Goal: Task Accomplishment & Management: Complete application form

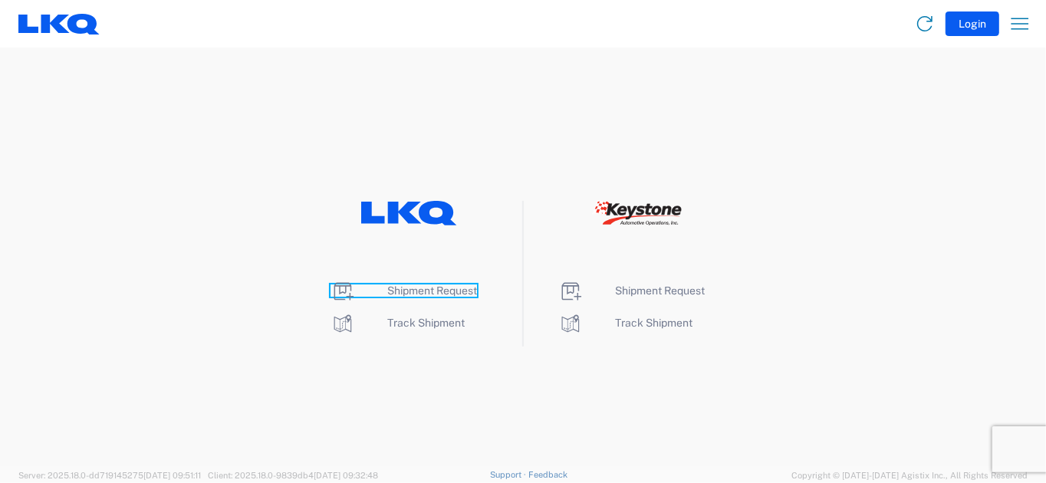
click at [409, 294] on span "Shipment Request" at bounding box center [432, 290] width 90 height 12
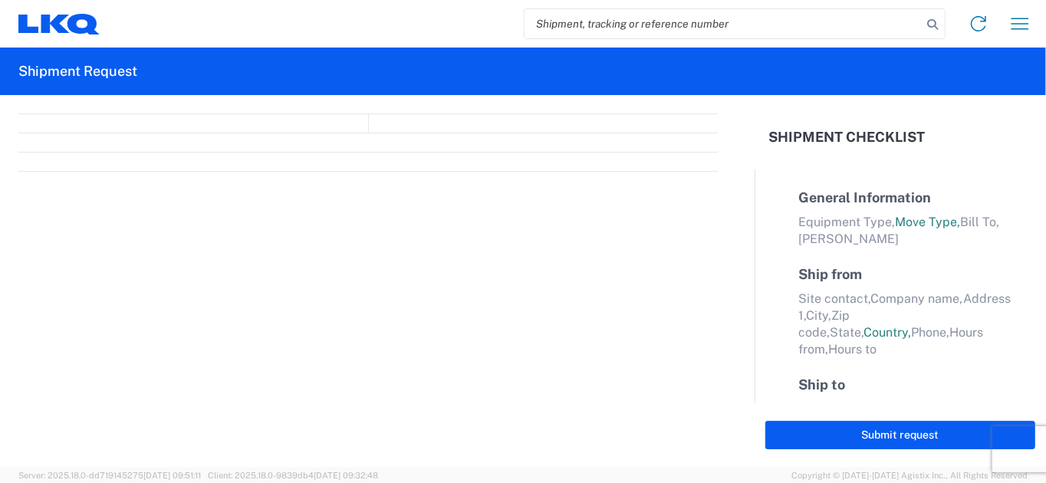
select select "FULL"
select select "LBS"
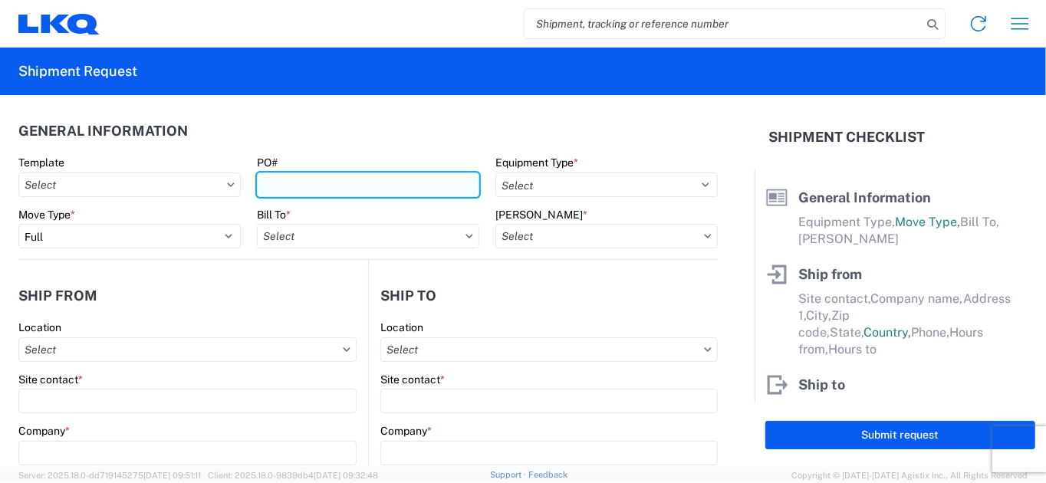
click at [294, 189] on input "PO#" at bounding box center [368, 184] width 222 height 25
type input "09112025"
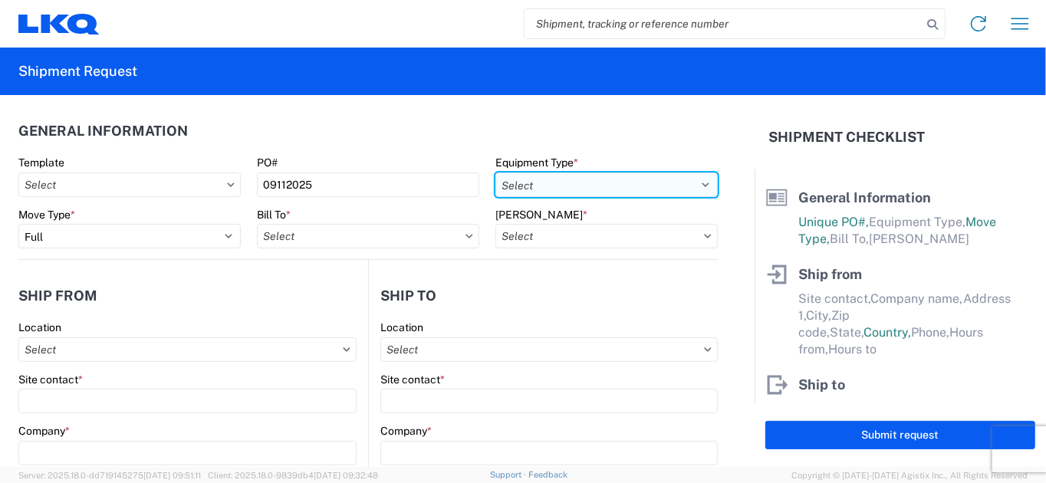
click at [694, 181] on select "Select 53’ Dry Van Flatbed Dropdeck (van) Lowboy (flatbed) Rail" at bounding box center [606, 184] width 222 height 25
select select "STDV"
click at [495, 172] on select "Select 53’ Dry Van Flatbed Dropdeck (van) Lowboy (flatbed) Rail" at bounding box center [606, 184] width 222 height 25
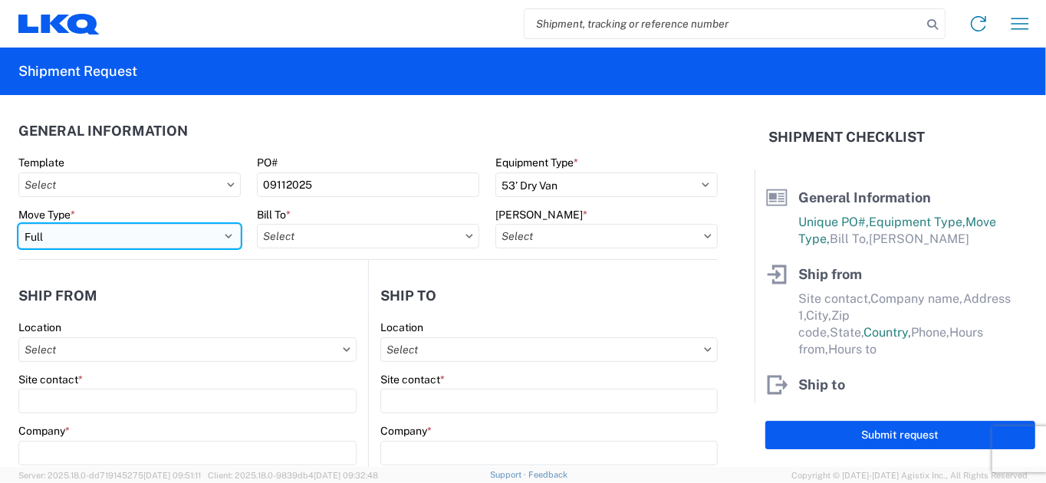
click at [223, 235] on select "Select Full Partial TL" at bounding box center [129, 236] width 222 height 25
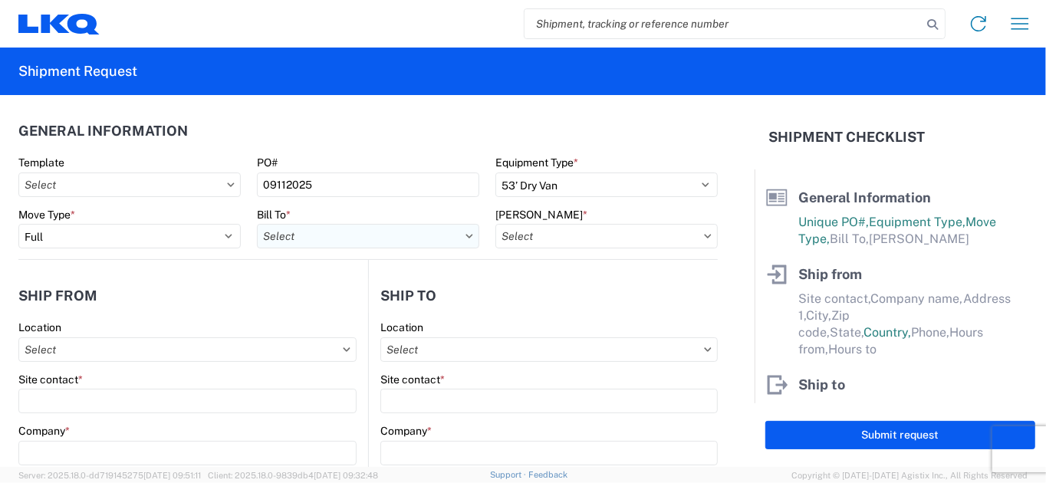
click at [330, 238] on input "Bill To *" at bounding box center [368, 236] width 222 height 25
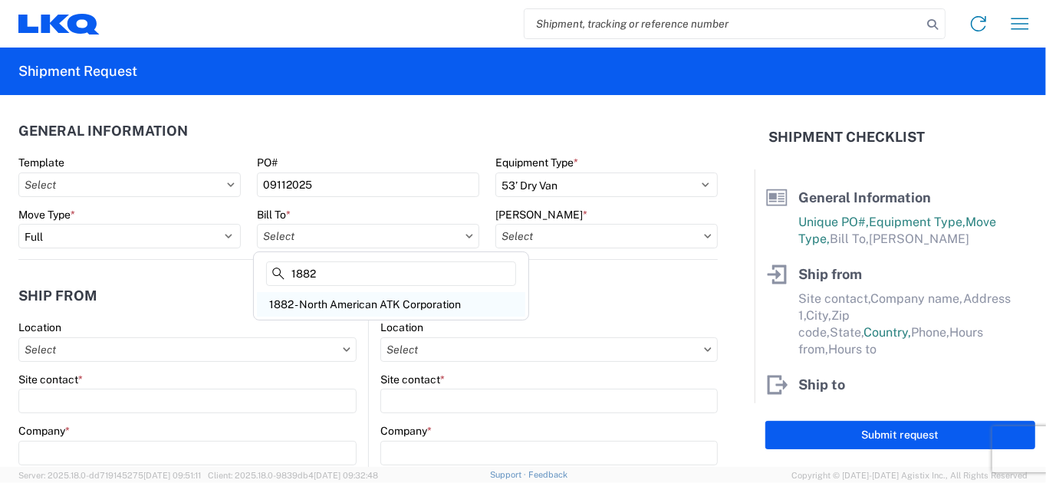
type input "1882"
click at [333, 305] on div "1882 - North American ATK Corporation" at bounding box center [391, 304] width 268 height 25
type input "1882 - North American ATK Corporation"
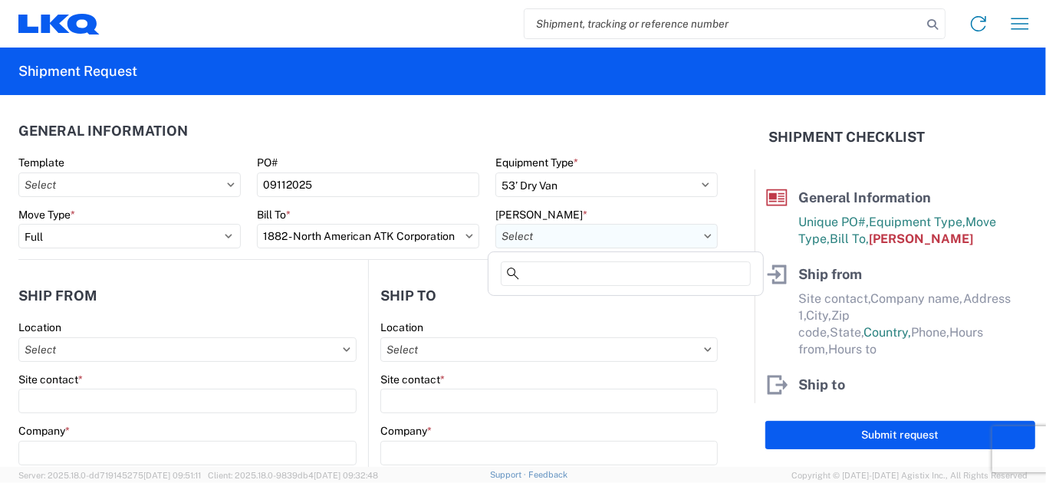
click at [694, 240] on input "[PERSON_NAME] *" at bounding box center [606, 236] width 222 height 25
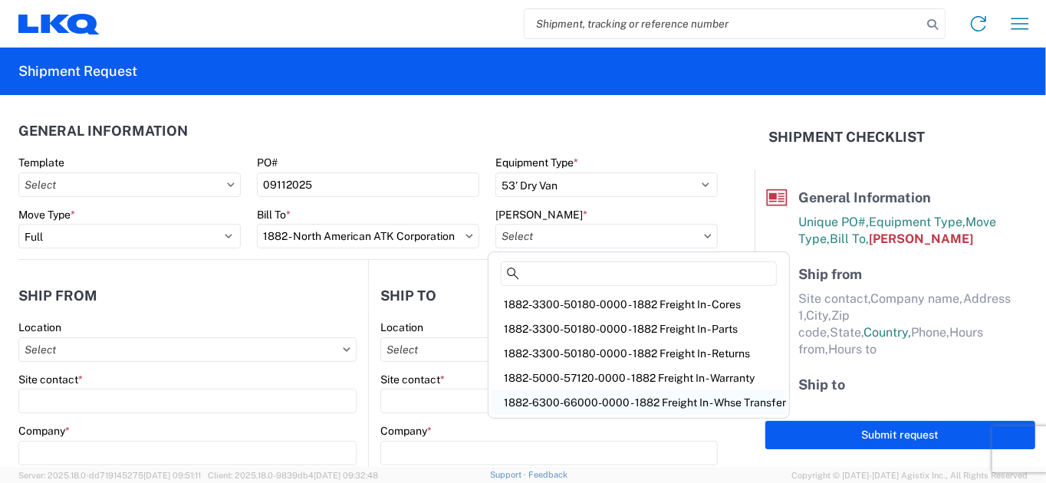
click at [614, 399] on div "1882-6300-66000-0000 - 1882 Freight In - Whse Transfer" at bounding box center [638, 402] width 294 height 25
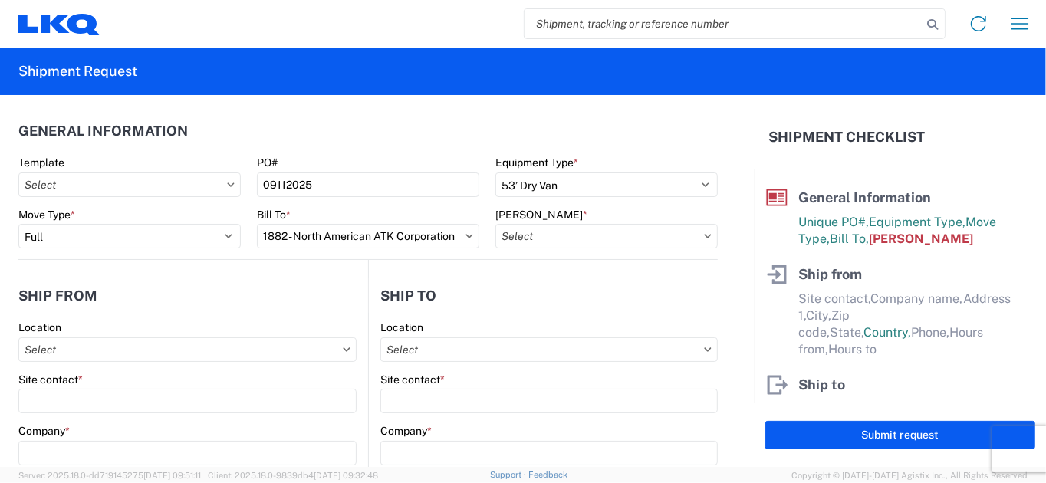
type input "1882-6300-66000-0000 - 1882 Freight In - Whse Transfer"
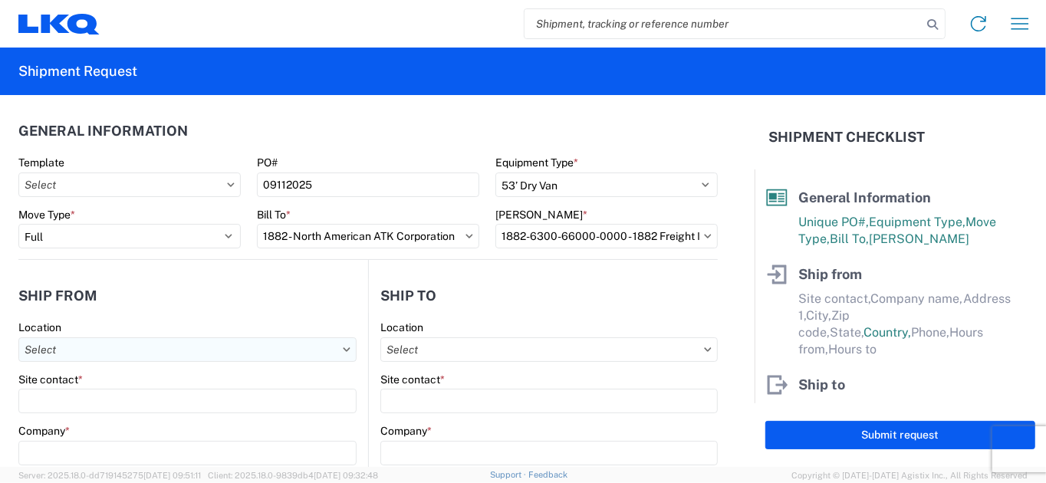
click at [143, 357] on input "Location" at bounding box center [187, 349] width 338 height 25
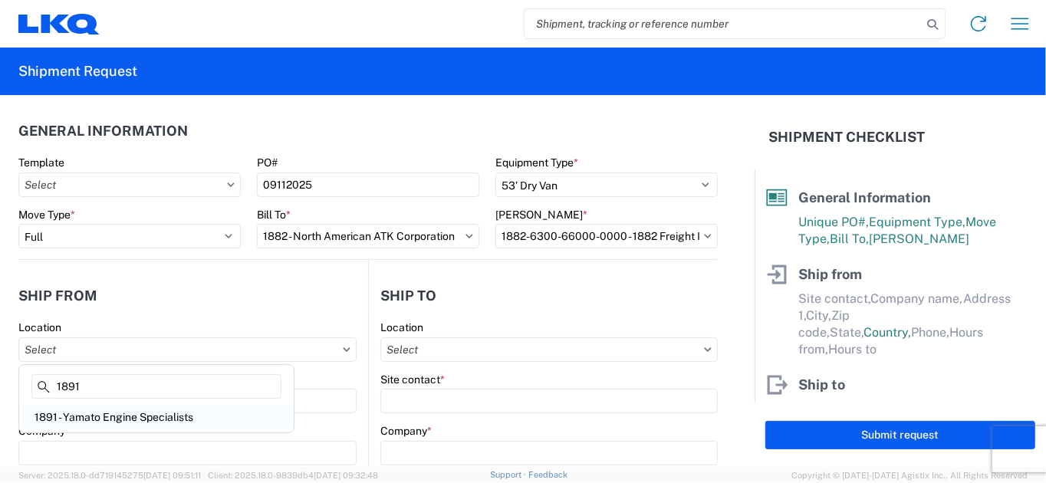
type input "1891"
click at [155, 419] on div "1891 - Yamato Engine Specialists" at bounding box center [156, 417] width 268 height 25
type input "1891 - Yamato Engine Specialists"
type input "[PERSON_NAME]"
type input "LKQ Corporation"
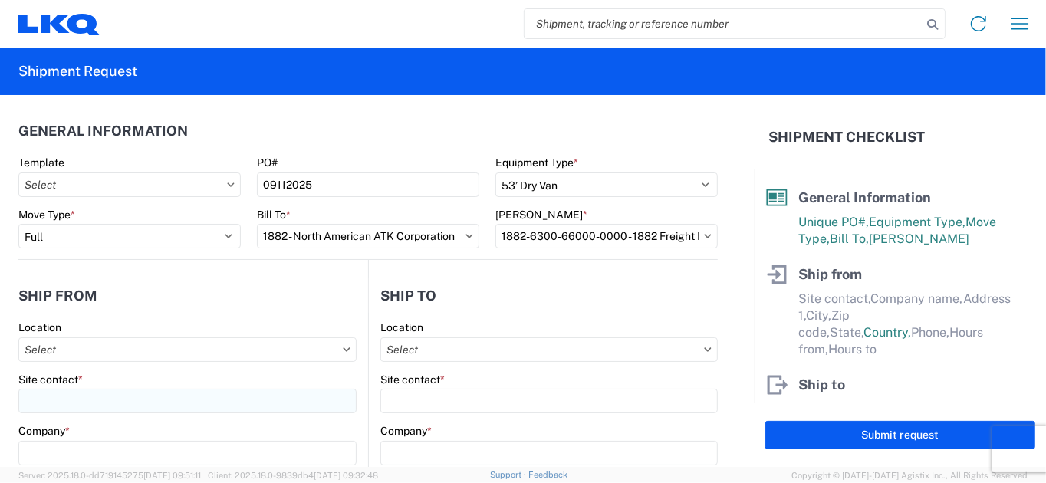
type input "[STREET_ADDRESS]"
type input "Bellingham"
type input "98226"
select select "WA"
select select "US"
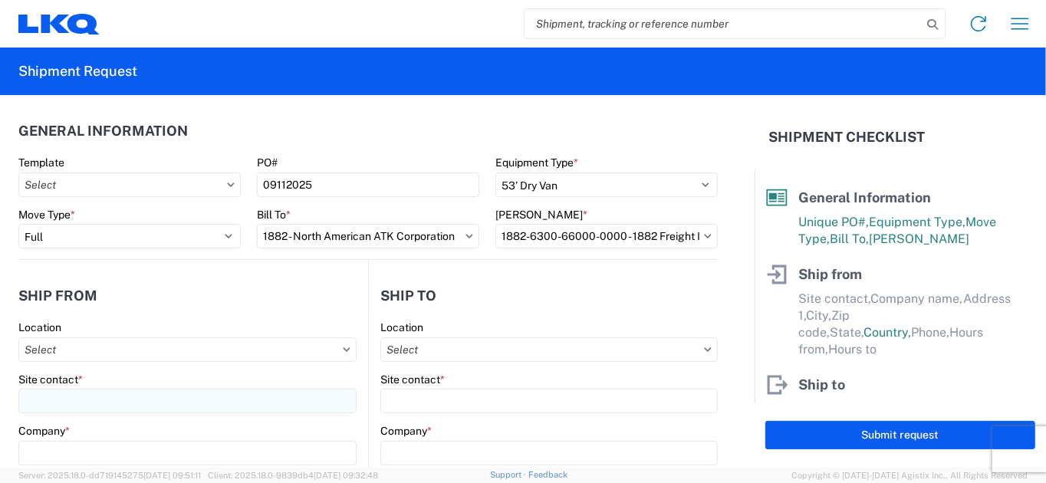
type input "[EMAIL_ADDRESS][DOMAIN_NAME]"
type input "13:00"
type input "15:00"
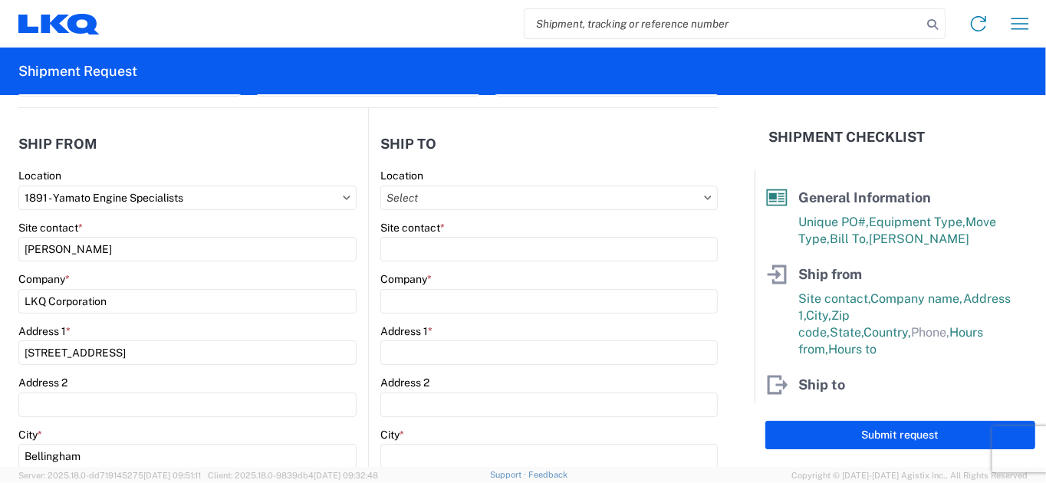
scroll to position [153, 0]
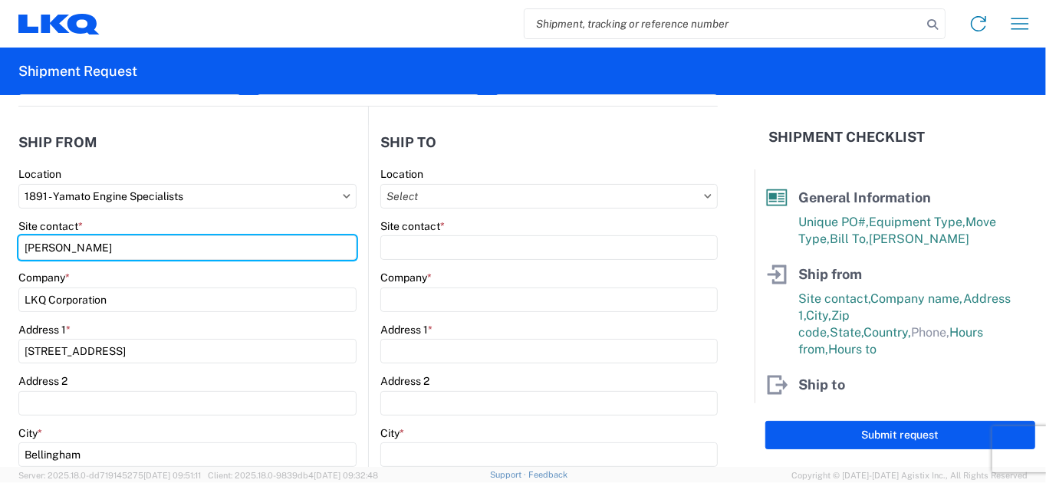
drag, startPoint x: 148, startPoint y: 241, endPoint x: -57, endPoint y: 238, distance: 205.5
click at [0, 238] on html "Home Shipment request Shipment tracking Shipment Request General Information Te…" at bounding box center [523, 241] width 1046 height 483
type input "[PERSON_NAME]"
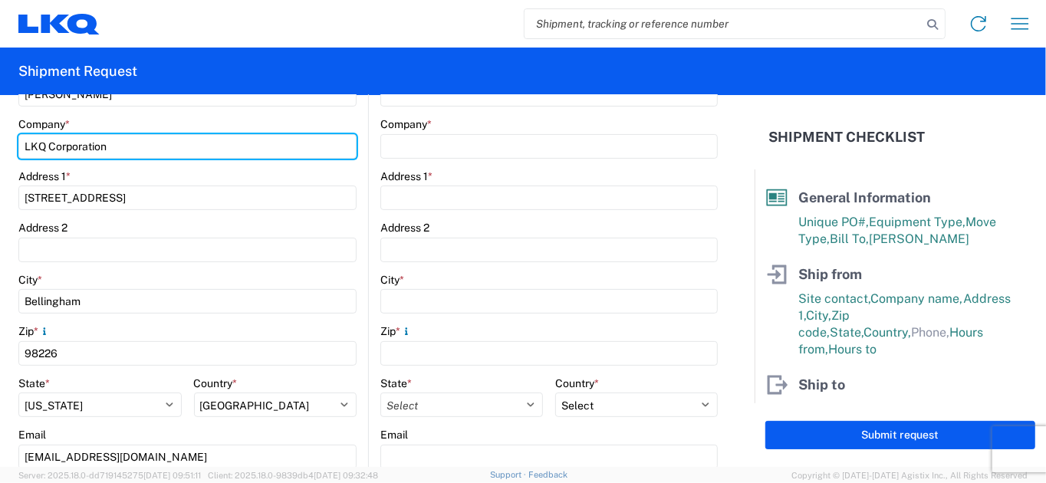
scroll to position [460, 0]
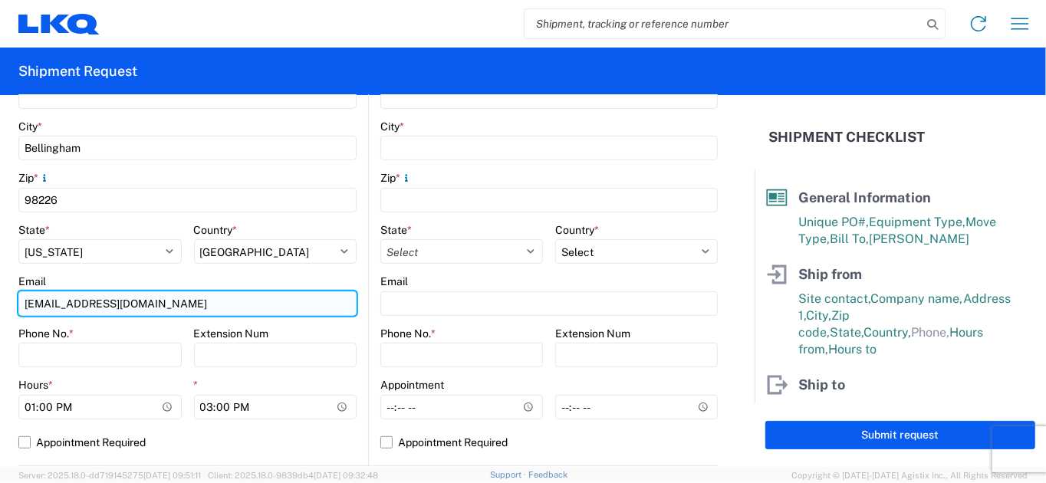
drag, startPoint x: 45, startPoint y: 306, endPoint x: 25, endPoint y: 306, distance: 19.9
click at [25, 306] on input "[EMAIL_ADDRESS][DOMAIN_NAME]" at bounding box center [187, 303] width 338 height 25
type input "j"
type input "[EMAIL_ADDRESS][DOMAIN_NAME]"
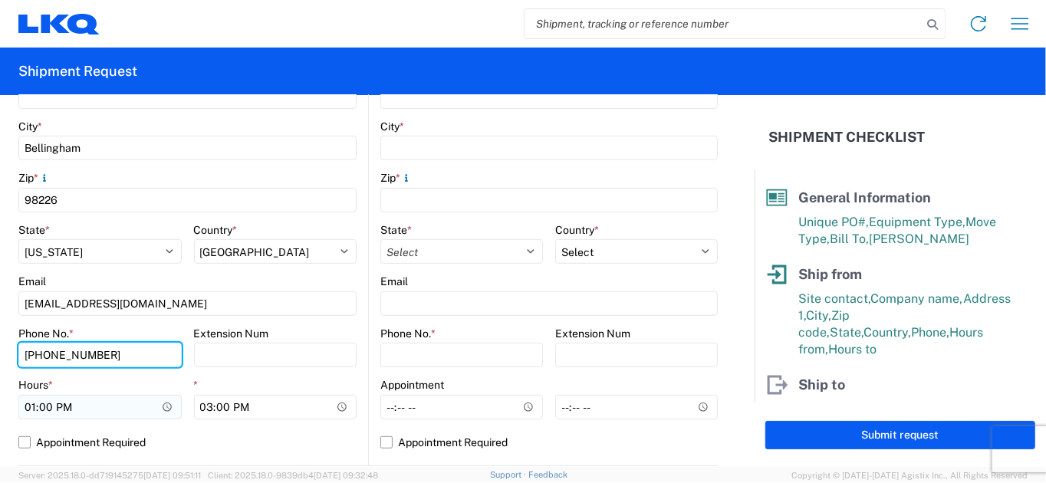
type input "[PHONE_NUMBER]"
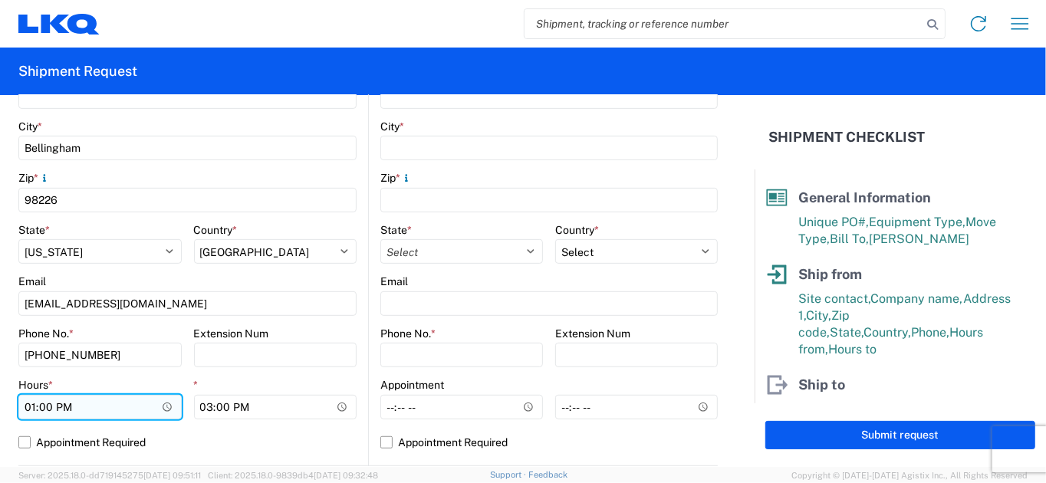
click at [28, 411] on input "13:00" at bounding box center [99, 407] width 163 height 25
click at [60, 407] on input "21:00" at bounding box center [99, 407] width 163 height 25
type input "09:00"
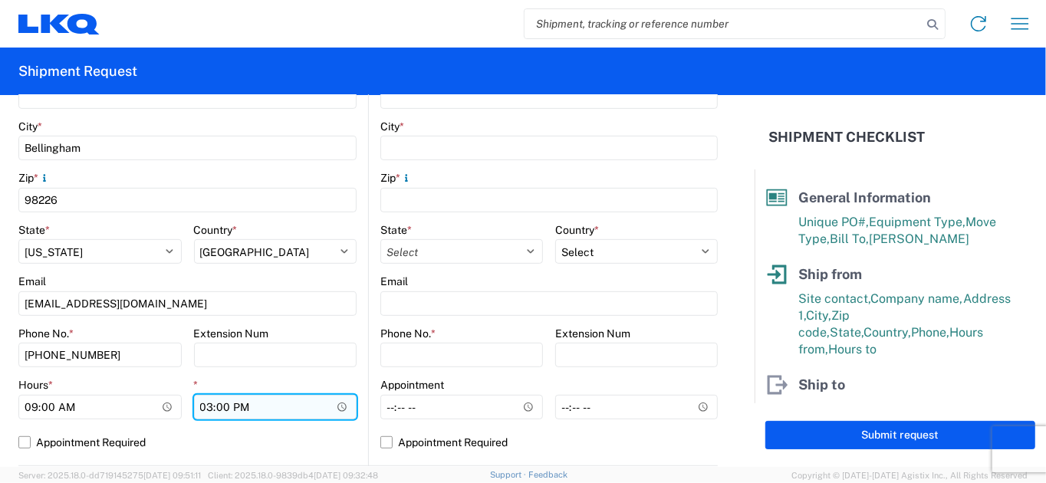
click at [205, 407] on input "15:00" at bounding box center [275, 407] width 163 height 25
type input "12:00"
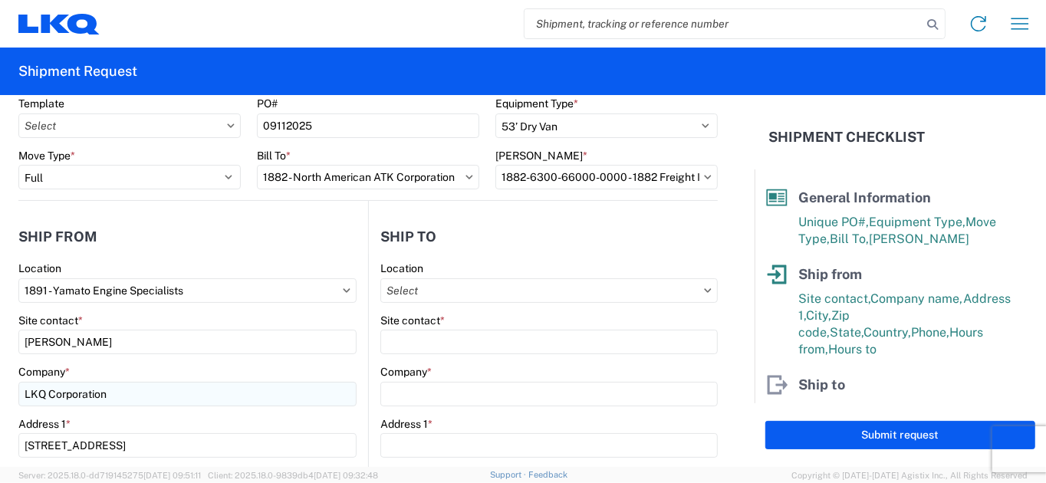
scroll to position [0, 0]
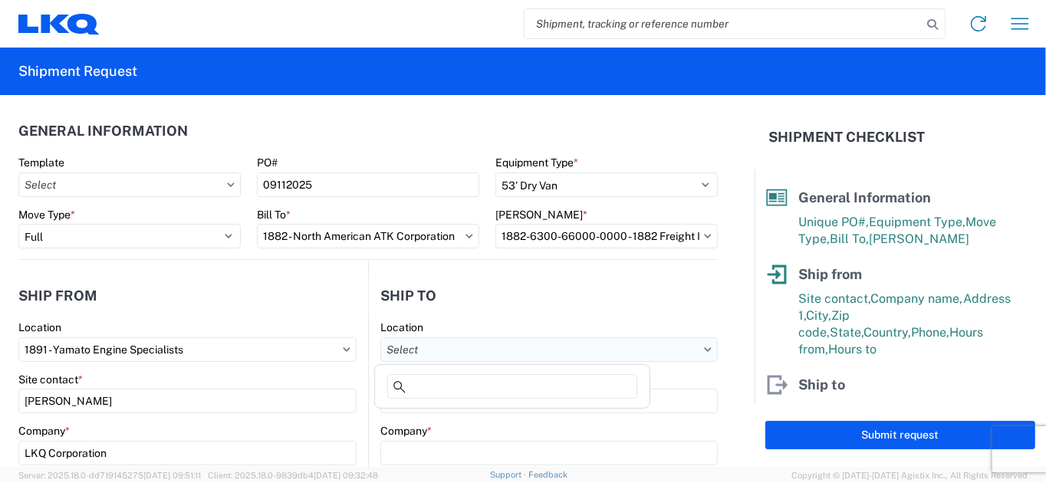
click at [463, 349] on input "Location" at bounding box center [548, 349] width 337 height 25
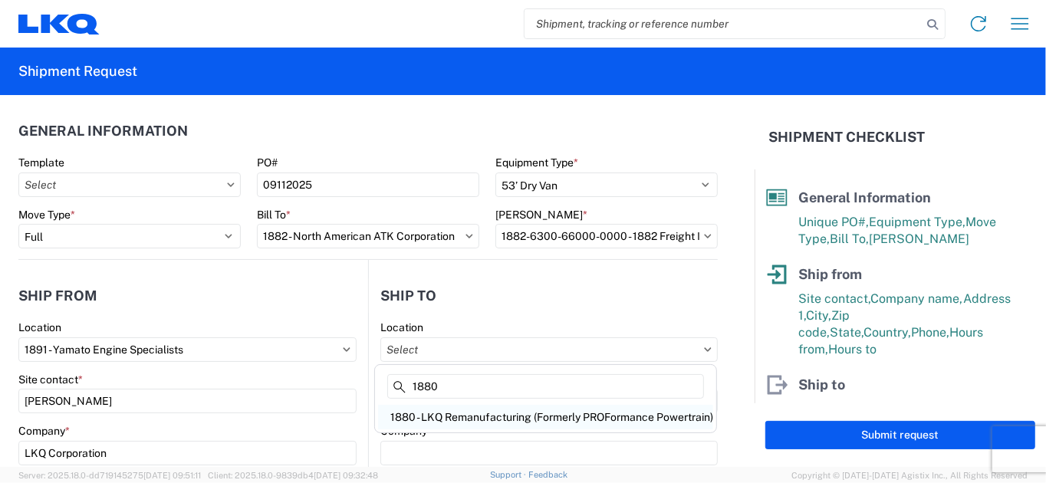
type input "1880"
click at [491, 419] on div "1880 - LKQ Remanufacturing (Formerly PROFormance Powertrain)" at bounding box center [545, 417] width 335 height 25
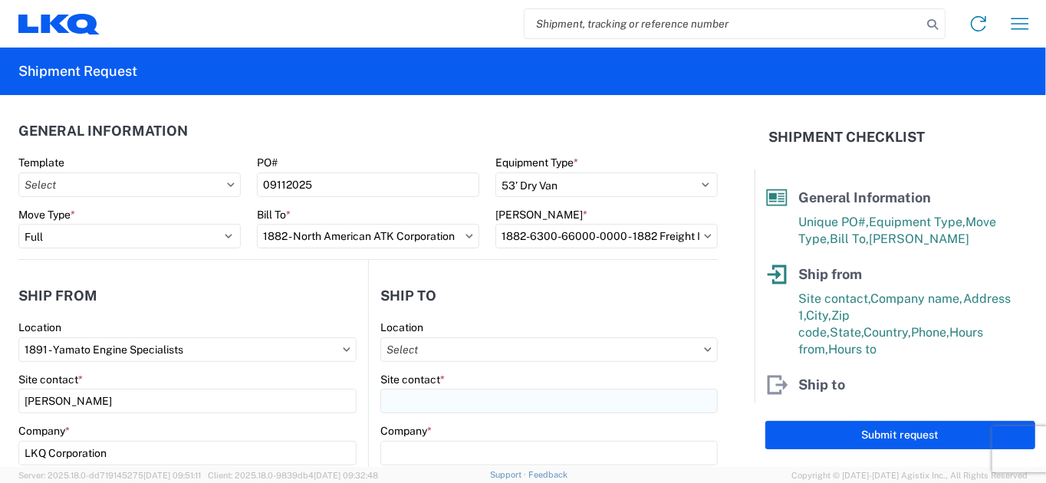
type input "1880 - LKQ Remanufacturing (Formerly PROFormance Powertrain)"
type input "LKQ Corporation"
type input "[STREET_ADDRESS]"
type input "[GEOGRAPHIC_DATA]"
type input "65803"
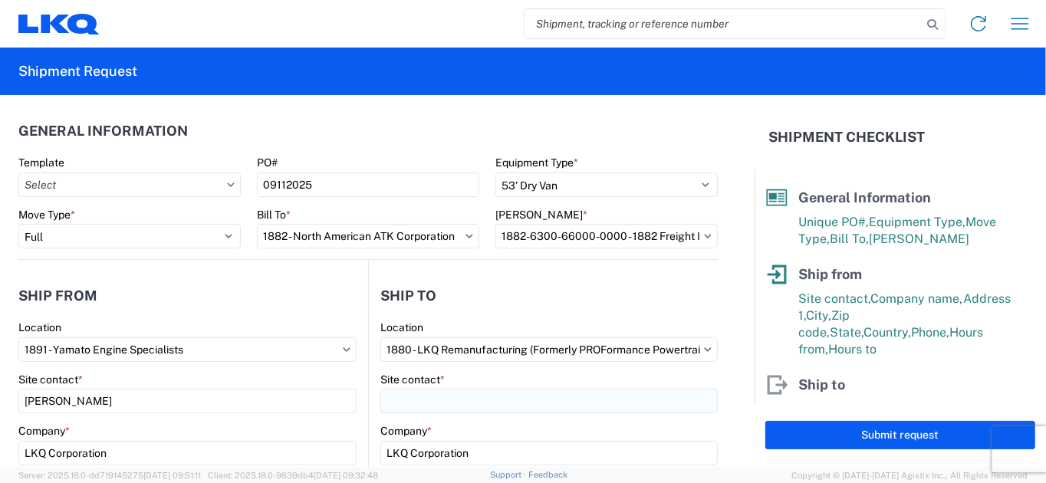
select select "US"
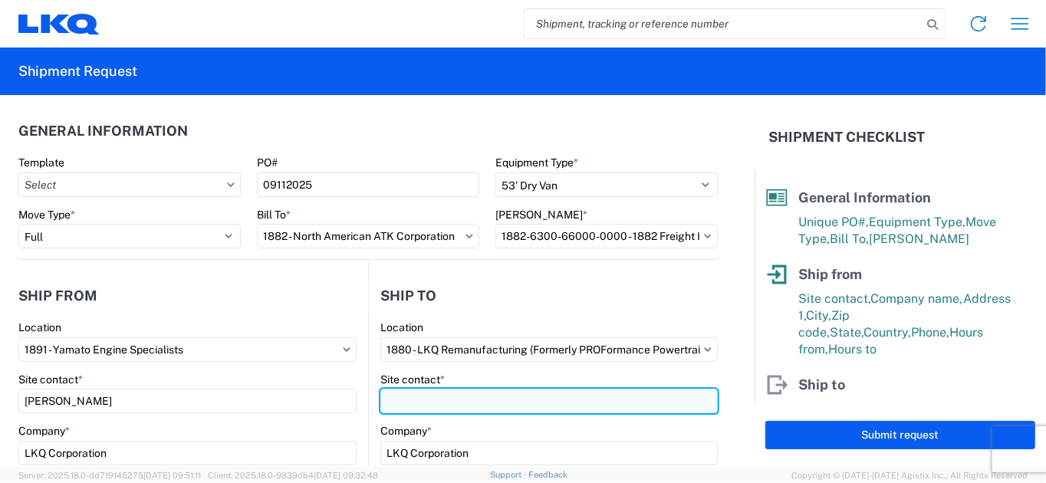
click at [501, 397] on input "Site contact *" at bounding box center [548, 401] width 337 height 25
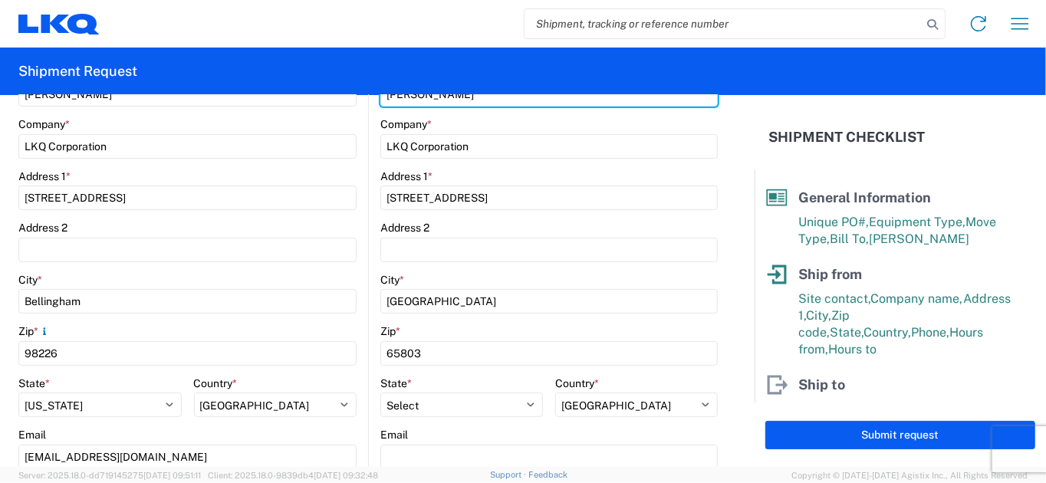
scroll to position [383, 0]
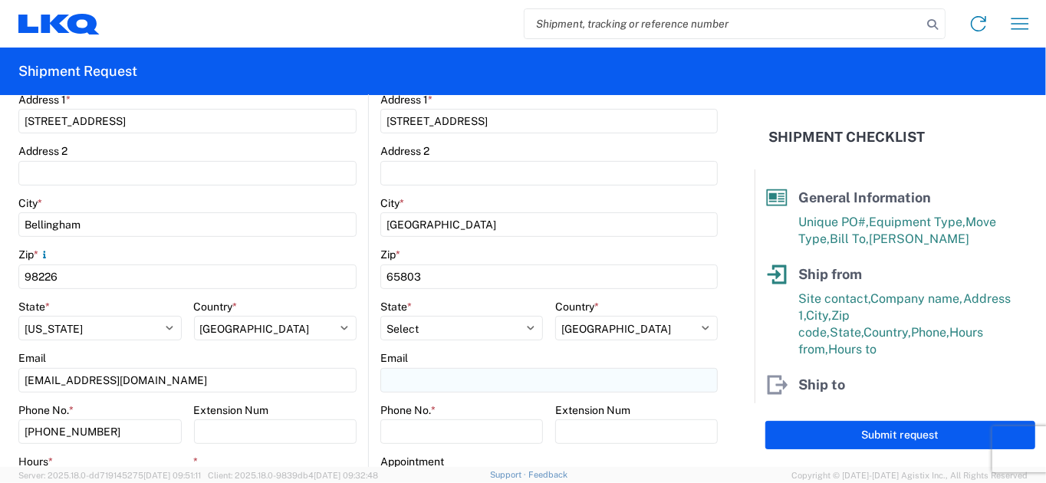
type input "[PERSON_NAME]"
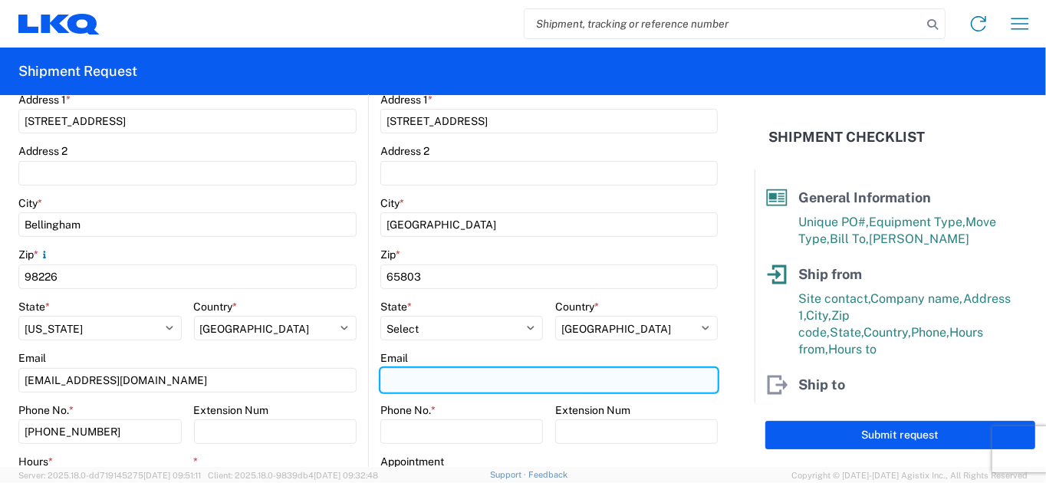
click at [469, 378] on input "Email" at bounding box center [548, 380] width 337 height 25
click at [465, 382] on input "Email" at bounding box center [548, 380] width 337 height 25
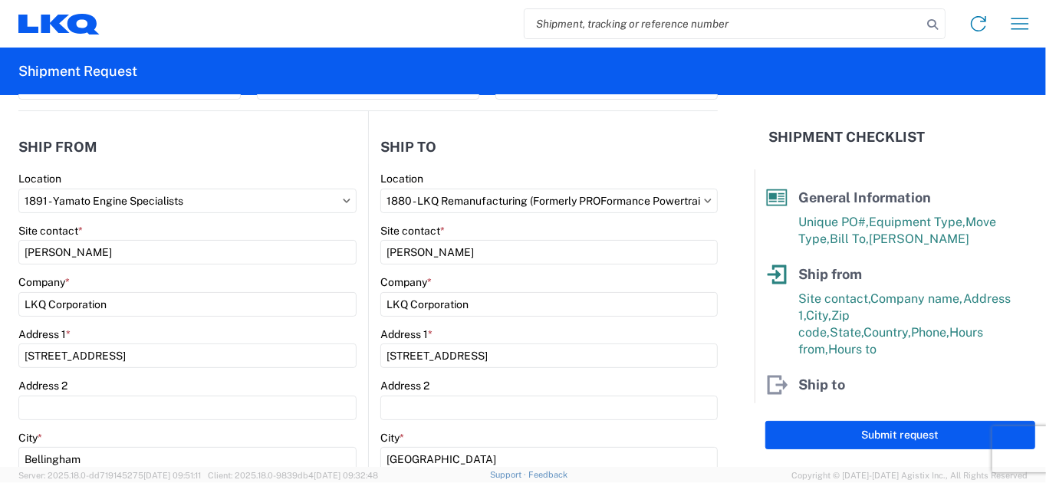
scroll to position [77, 0]
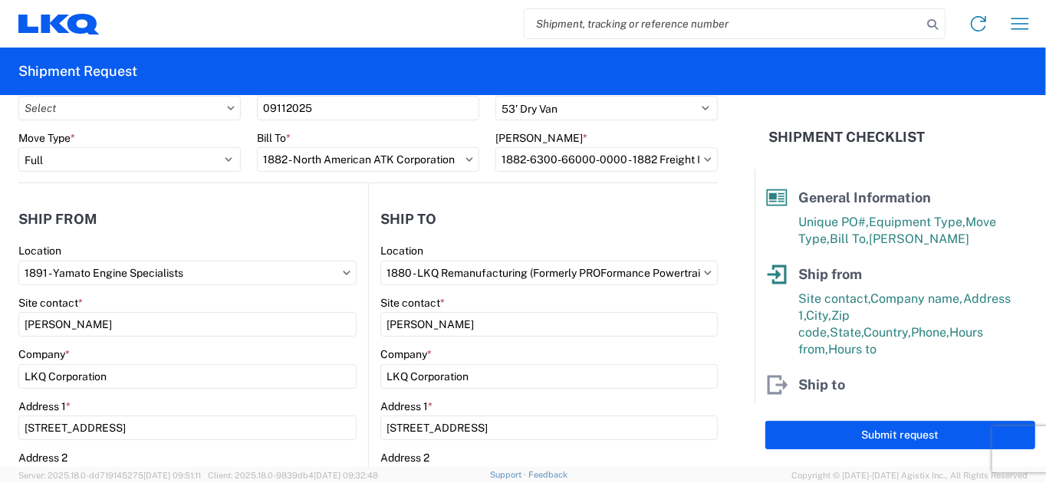
click at [704, 273] on icon at bounding box center [707, 273] width 7 height 4
click at [679, 272] on input "1880 - LKQ Remanufacturing (Formerly PROFormance Powertrain)" at bounding box center [548, 273] width 337 height 25
type input "1882"
click at [563, 346] on div "1882 - North American ATK Corporation" at bounding box center [512, 340] width 268 height 25
type input "1882 - North American ATK Corporation"
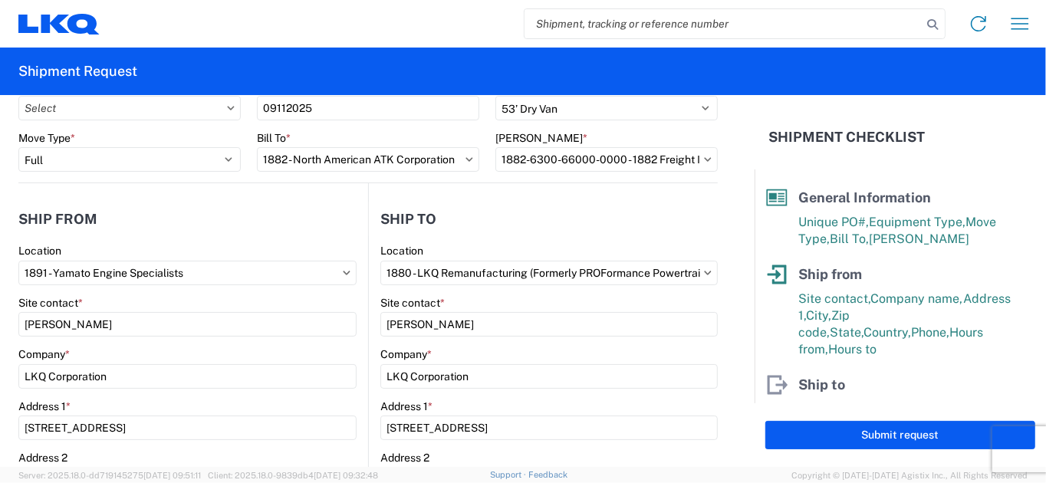
type input "[STREET_ADDRESS]"
type input "[GEOGRAPHIC_DATA]"
type input "75050"
select select "US"
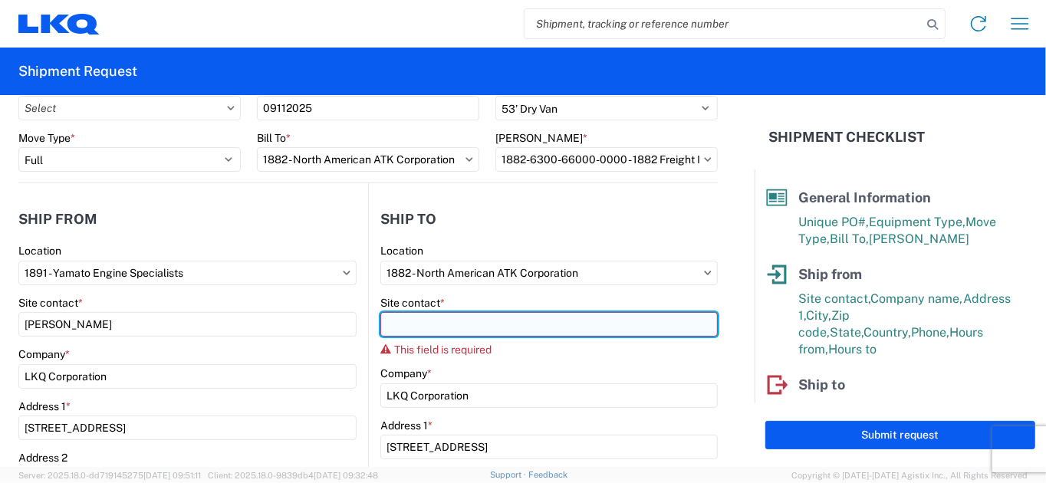
click at [428, 325] on input "Site contact *" at bounding box center [548, 324] width 337 height 25
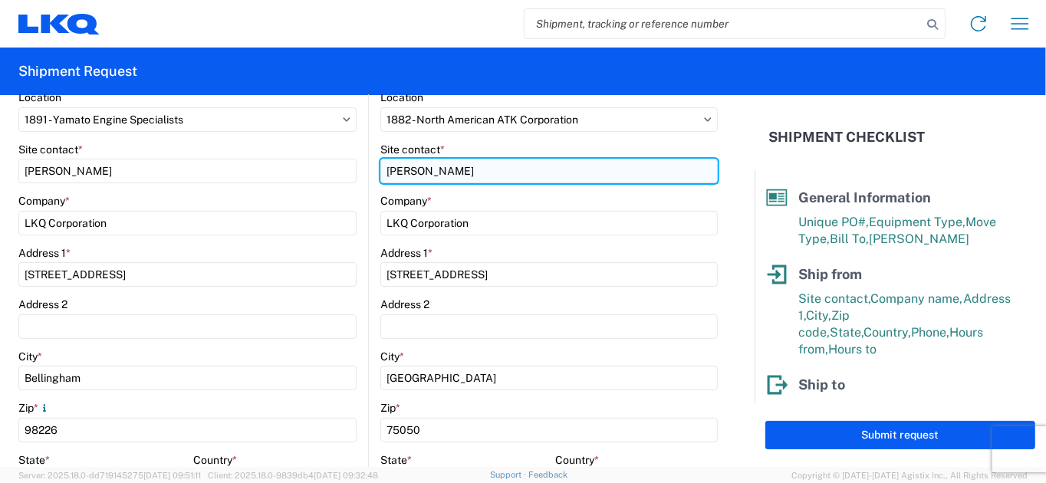
scroll to position [307, 0]
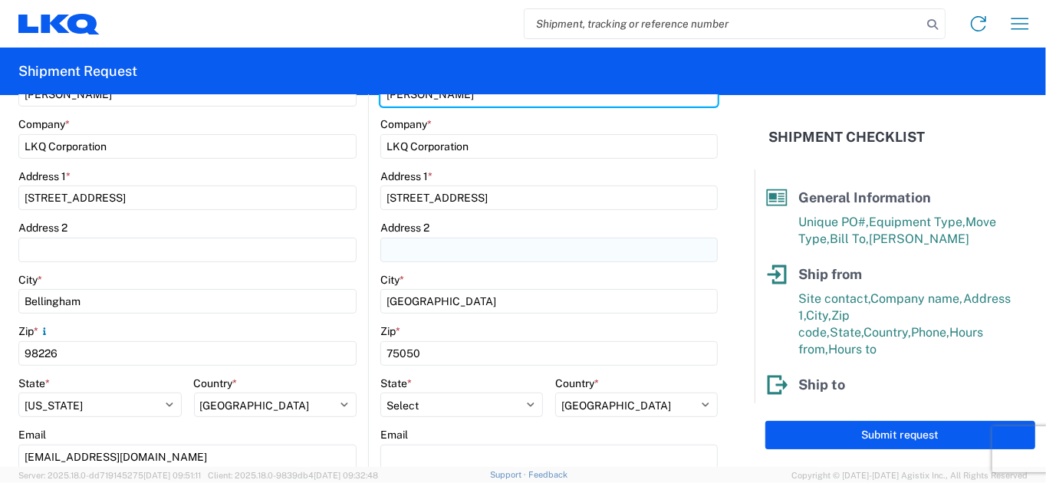
type input "[PERSON_NAME]"
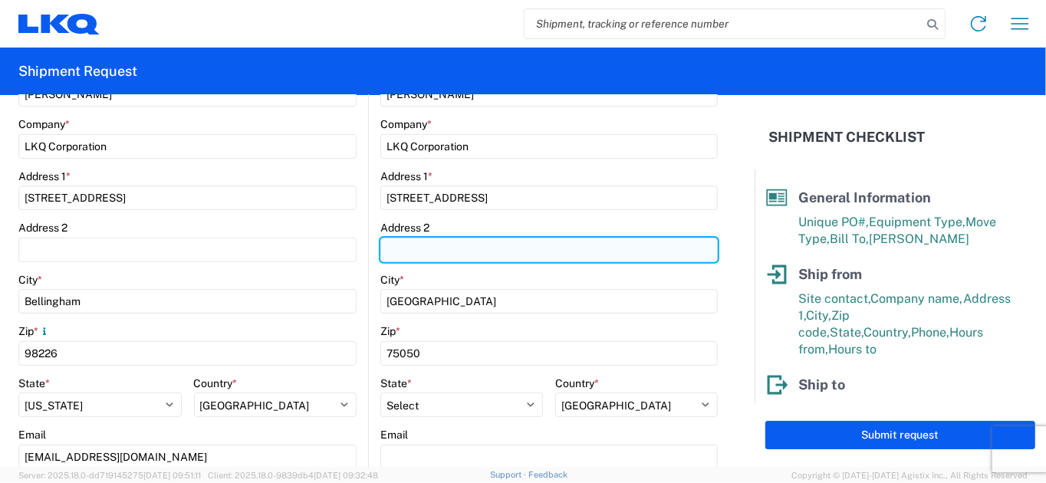
click at [428, 254] on input "Address 2" at bounding box center [548, 250] width 337 height 25
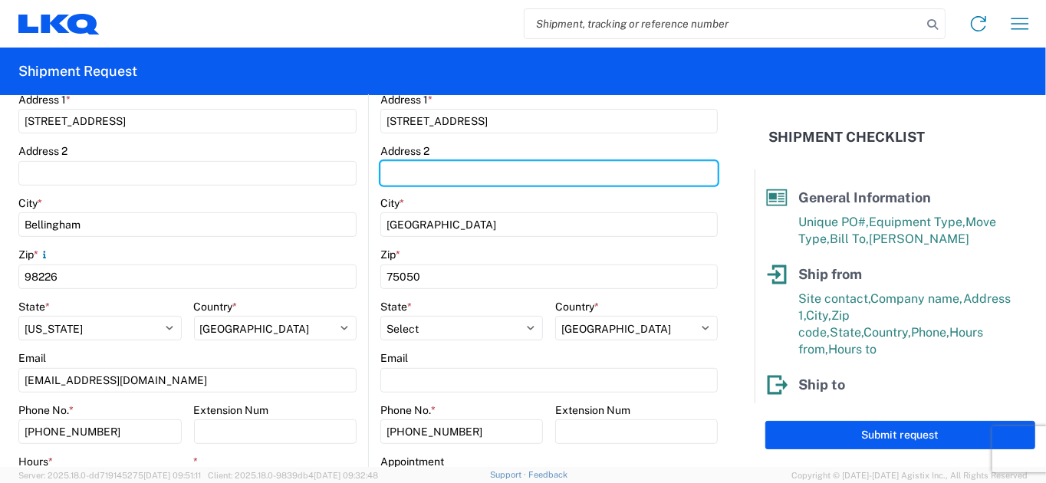
scroll to position [460, 0]
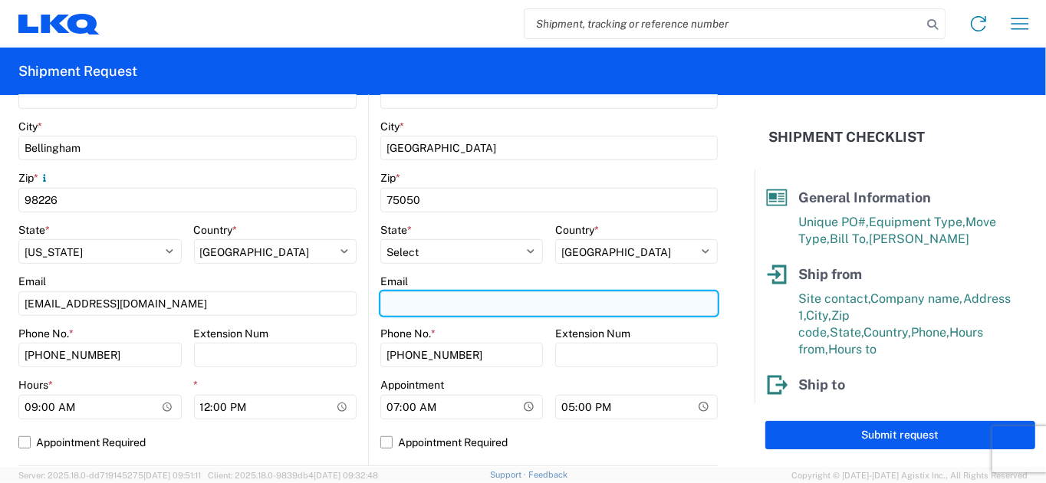
click at [447, 304] on input "Email" at bounding box center [548, 303] width 337 height 25
type input "[EMAIL_ADDRESS][DOMAIN_NAME]"
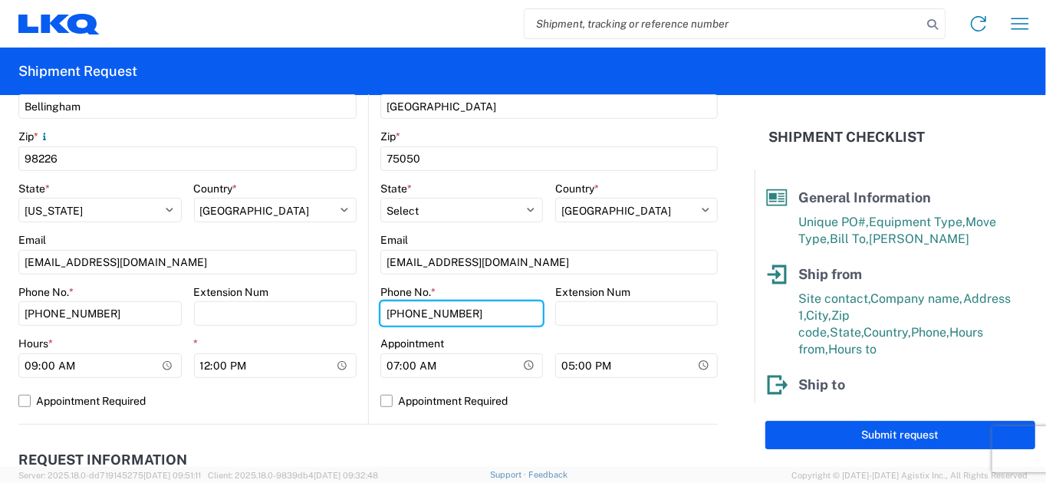
scroll to position [613, 0]
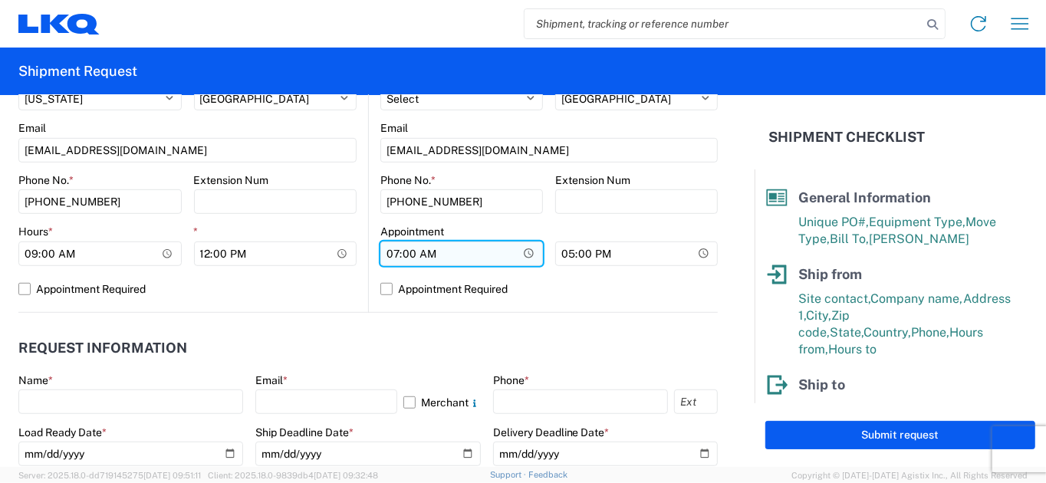
click at [384, 251] on input "07:00" at bounding box center [461, 253] width 163 height 25
click at [392, 254] on input "Hours *" at bounding box center [461, 253] width 163 height 25
click at [410, 253] on input "Hours *" at bounding box center [461, 253] width 163 height 25
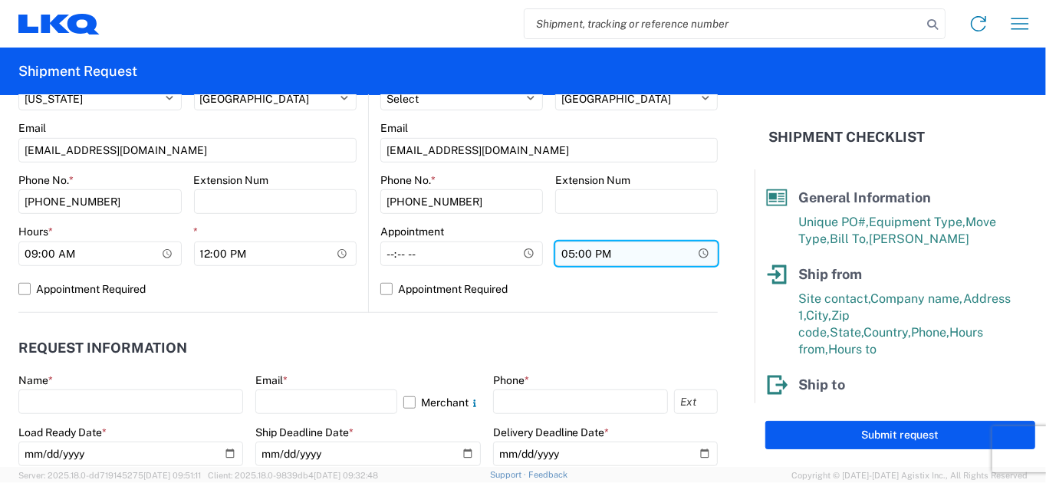
click at [558, 258] on input "17:00" at bounding box center [636, 253] width 163 height 25
click at [572, 255] on input "*" at bounding box center [636, 253] width 163 height 25
click at [585, 254] on input "*" at bounding box center [636, 253] width 163 height 25
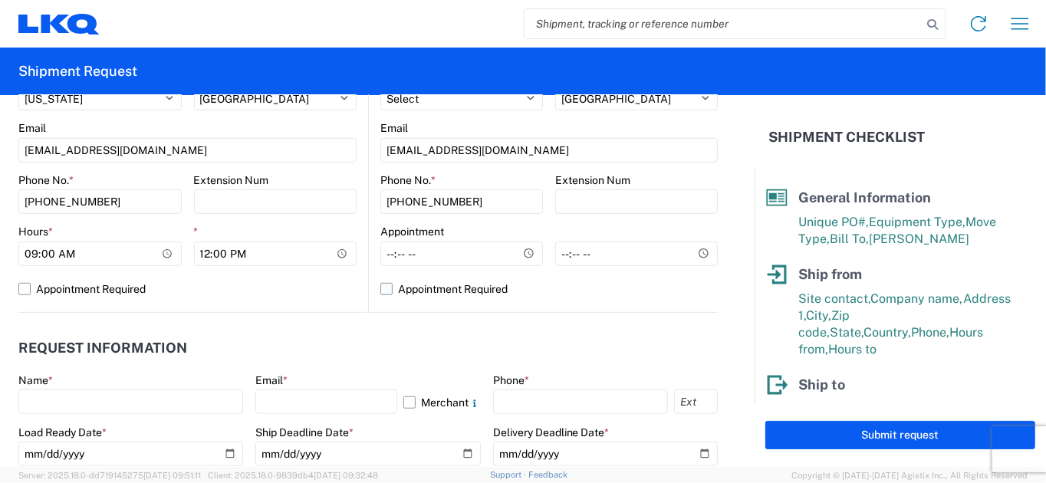
click at [381, 286] on label "Appointment Required" at bounding box center [548, 289] width 337 height 25
click at [0, 0] on input "Appointment Required" at bounding box center [0, 0] width 0 height 0
select select "US"
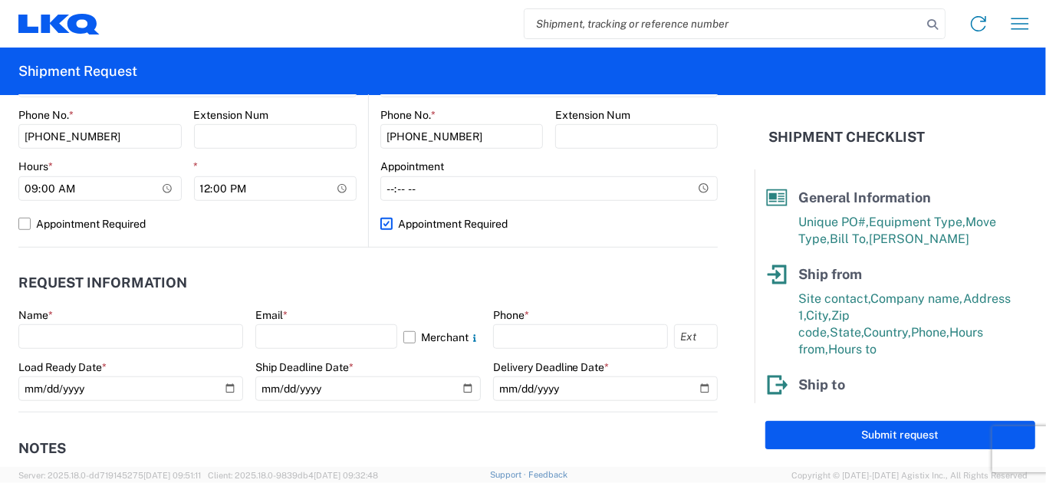
scroll to position [767, 0]
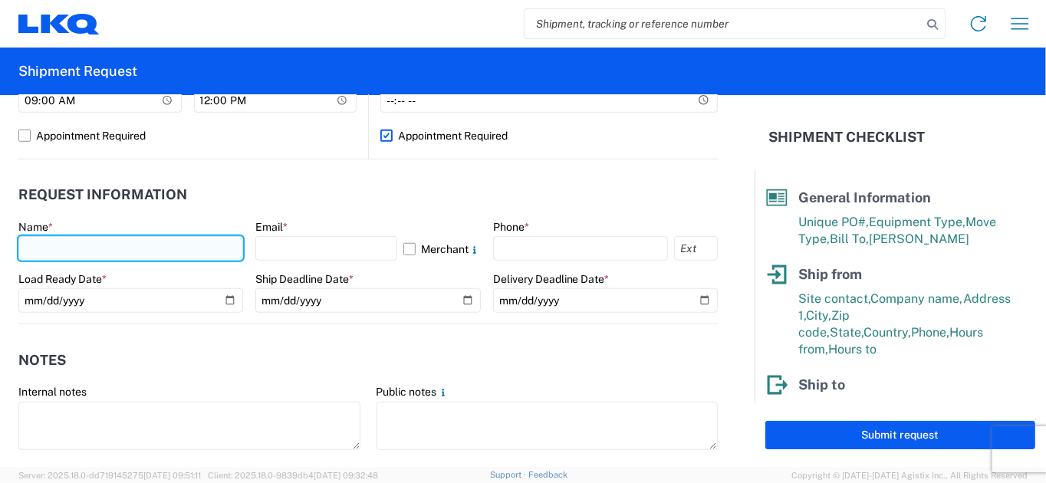
click at [70, 251] on input "text" at bounding box center [130, 248] width 225 height 25
type input "[PERSON_NAME]"
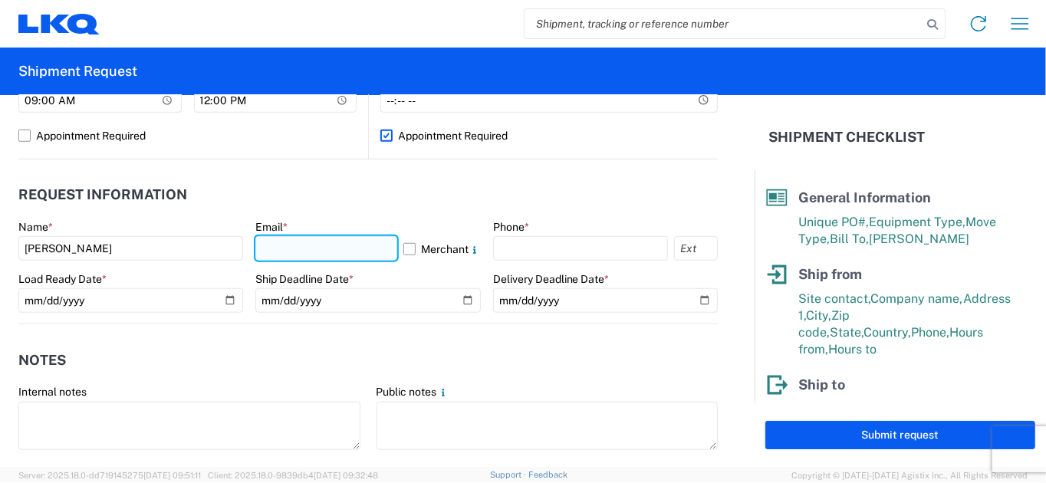
click at [293, 244] on input "text" at bounding box center [325, 248] width 141 height 25
type input "[EMAIL_ADDRESS][DOMAIN_NAME]"
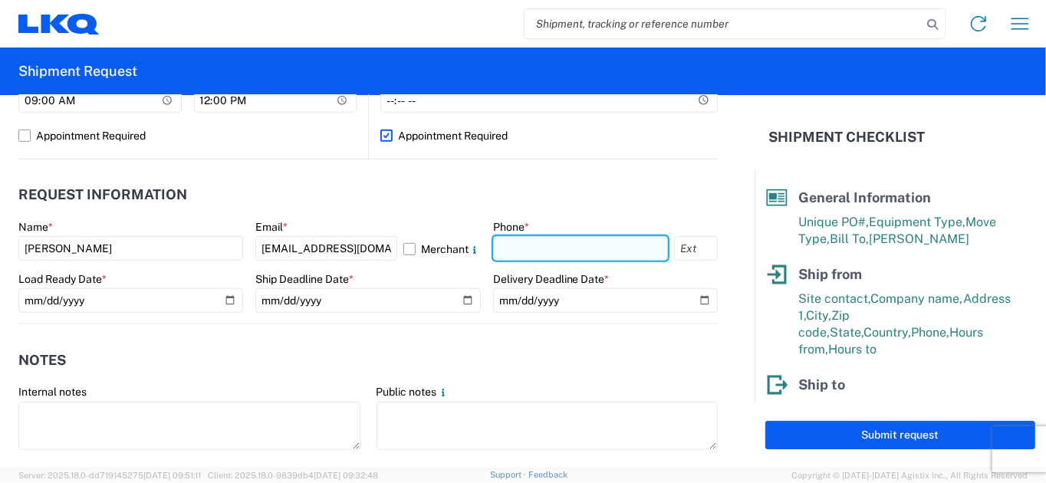
click at [514, 254] on input "text" at bounding box center [580, 248] width 175 height 25
type input "[PHONE_NUMBER]"
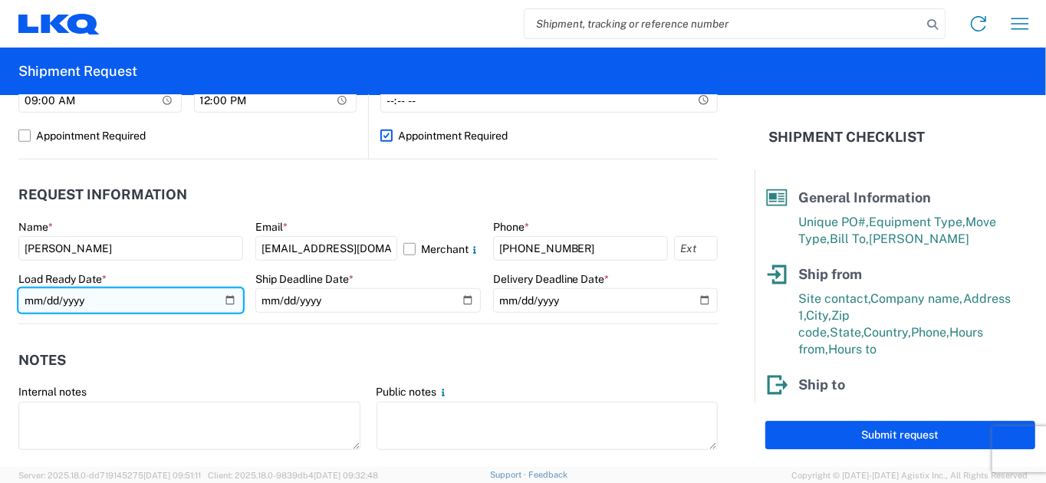
click at [169, 305] on input "date" at bounding box center [130, 300] width 225 height 25
click at [226, 300] on input "date" at bounding box center [130, 300] width 225 height 25
type input "[DATE]"
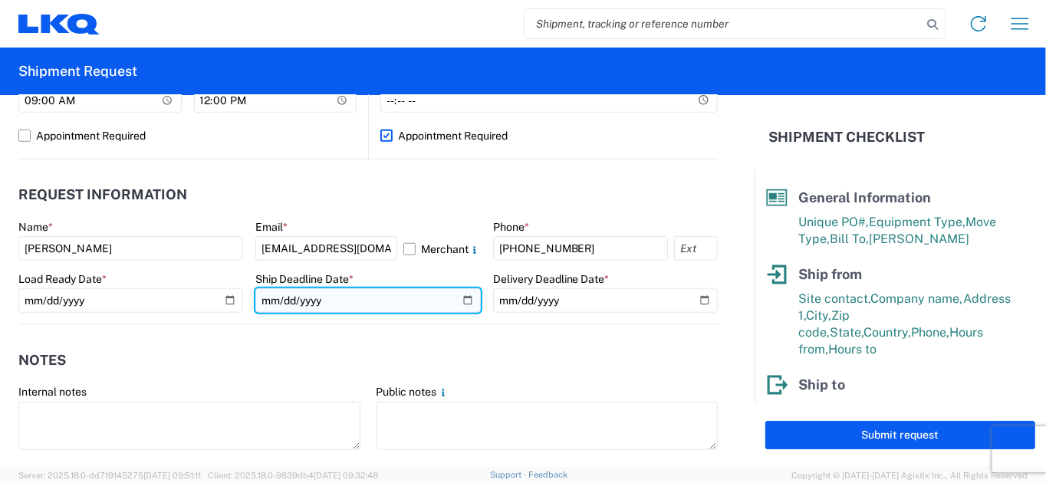
click at [458, 297] on input "date" at bounding box center [367, 300] width 225 height 25
type input "[DATE]"
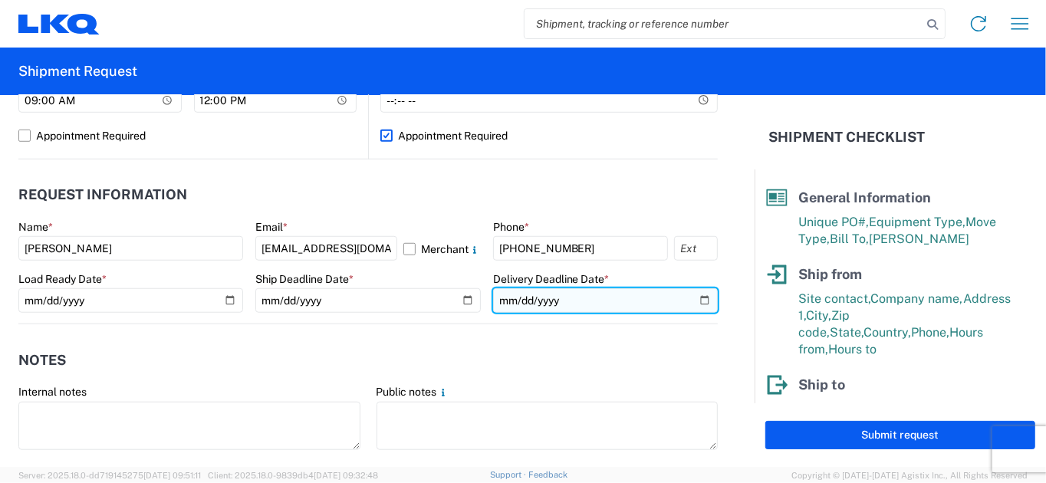
click at [694, 302] on input "date" at bounding box center [605, 300] width 225 height 25
type input "[DATE]"
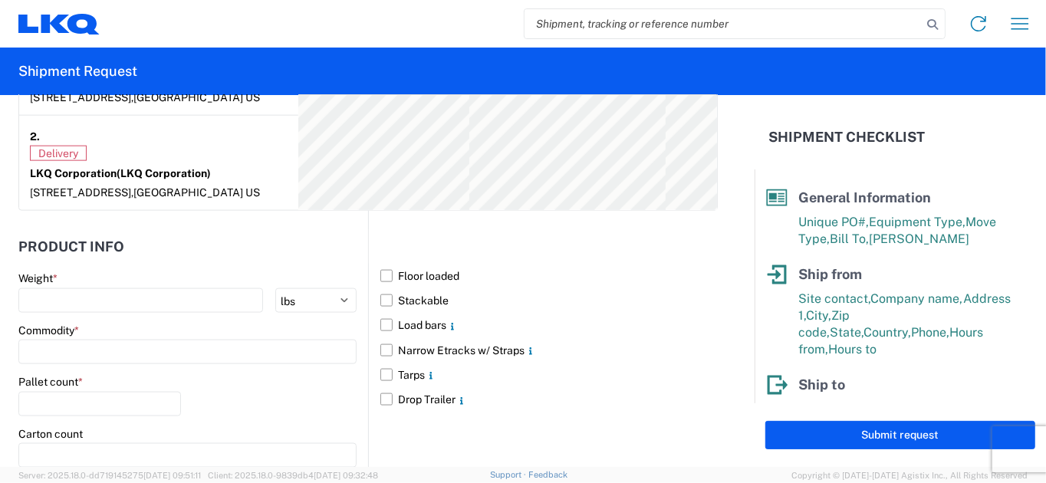
scroll to position [1303, 0]
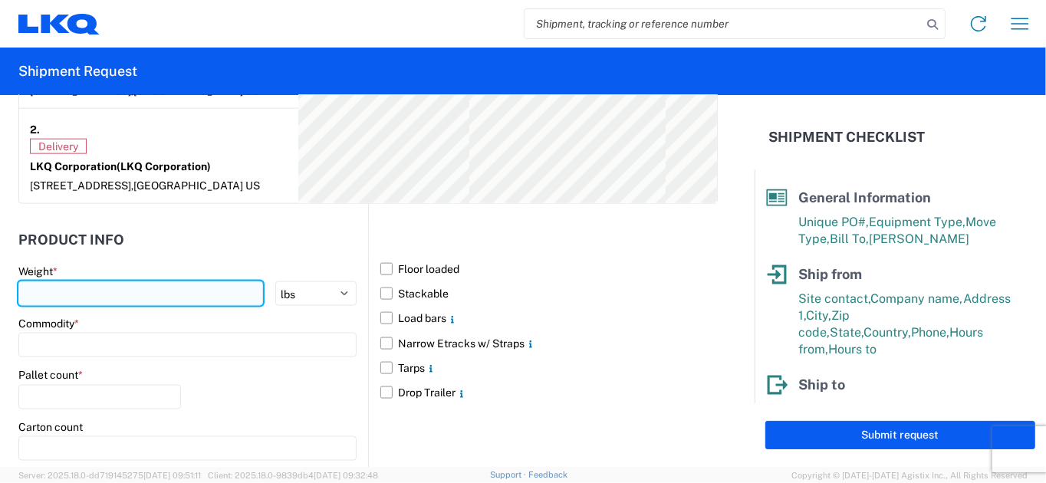
click at [123, 295] on input "number" at bounding box center [140, 293] width 245 height 25
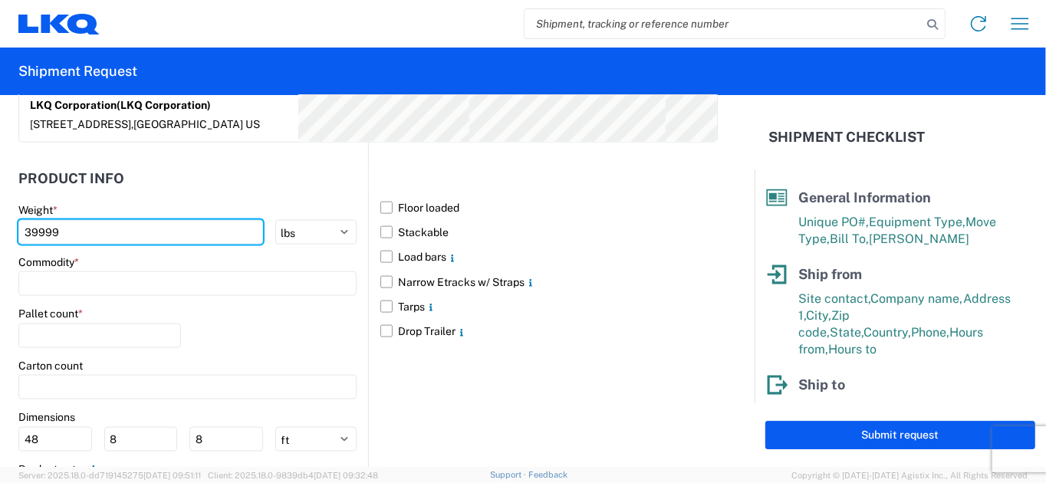
scroll to position [1380, 0]
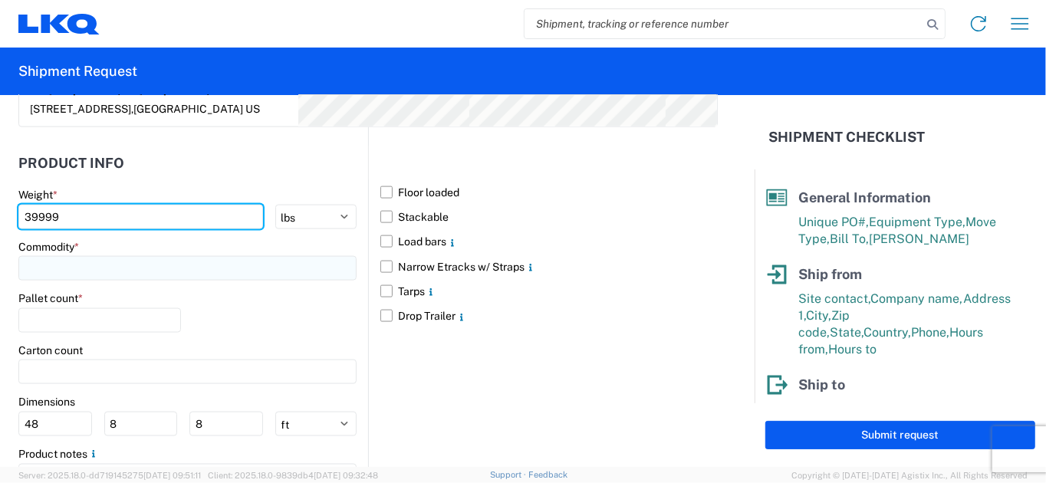
type input "39999"
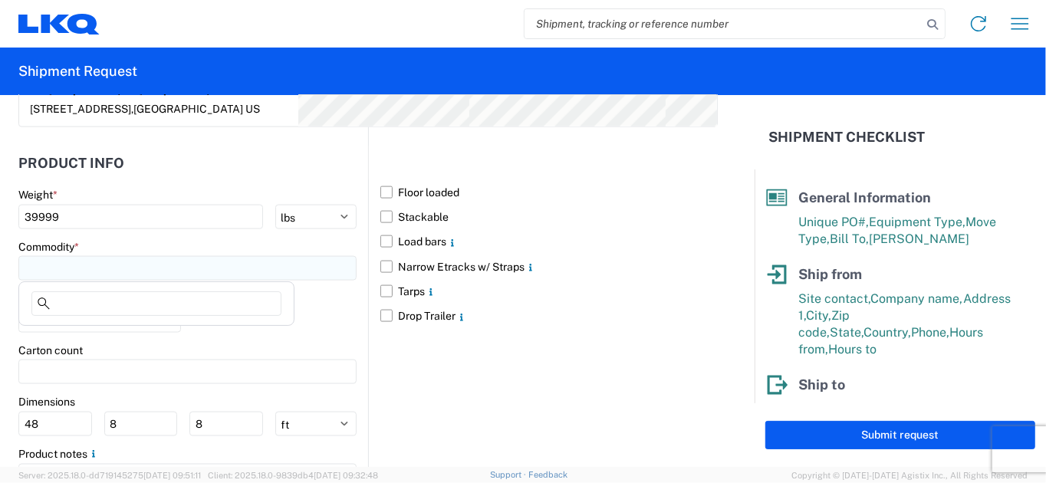
click at [136, 271] on input at bounding box center [187, 268] width 338 height 25
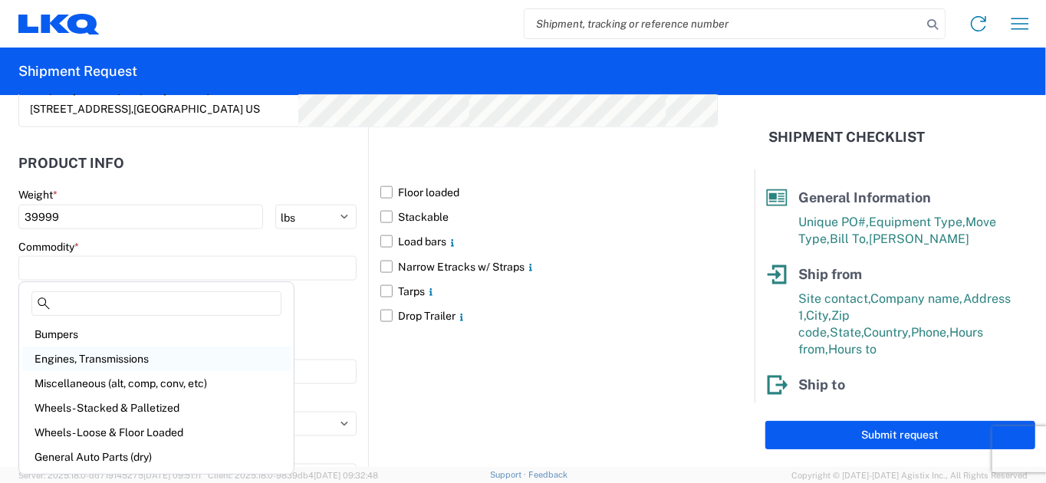
click at [109, 363] on div "Engines, Transmissions" at bounding box center [156, 358] width 268 height 25
type input "Engines, Transmissions"
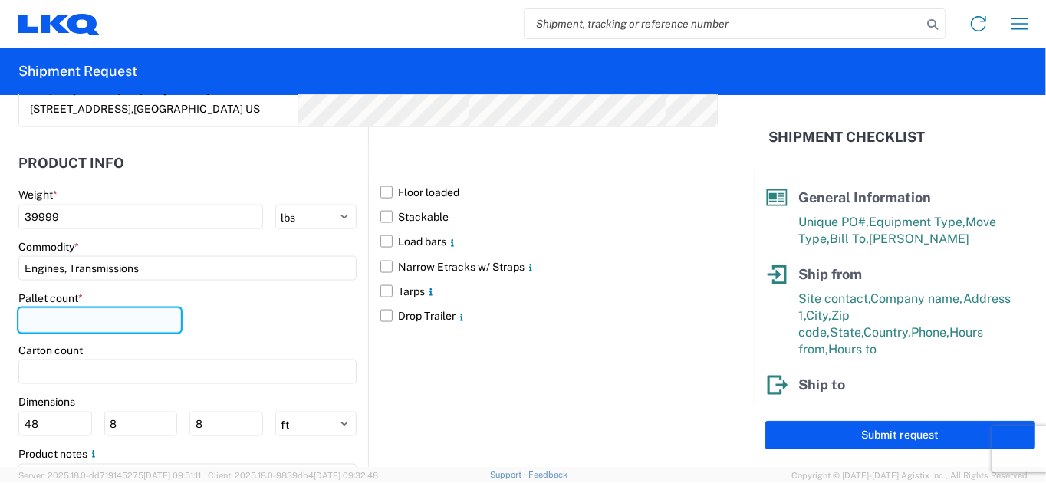
click at [113, 325] on input "number" at bounding box center [99, 320] width 163 height 25
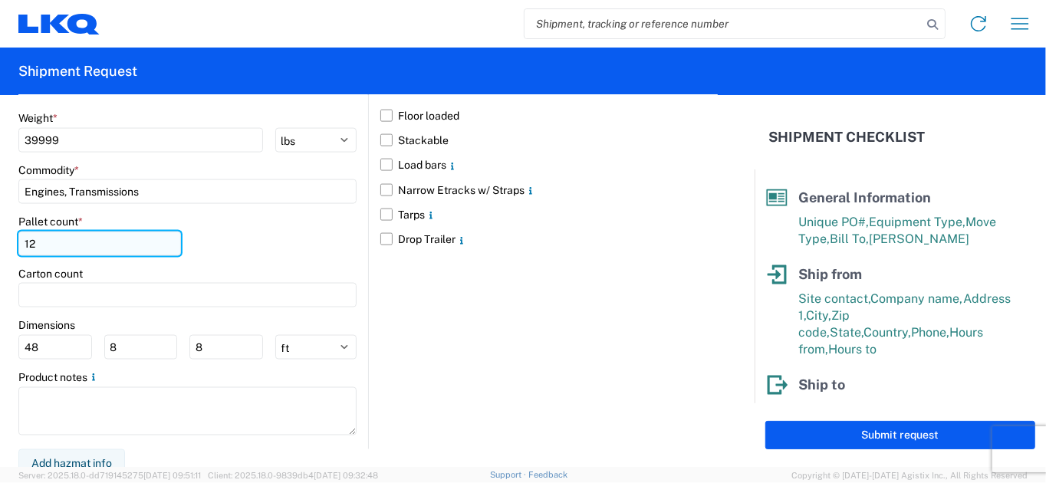
type input "1"
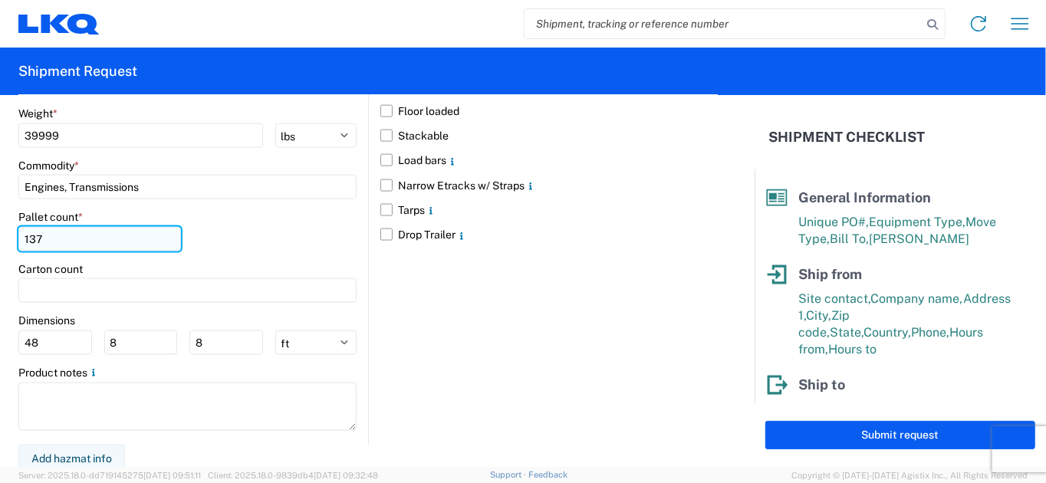
scroll to position [1463, 0]
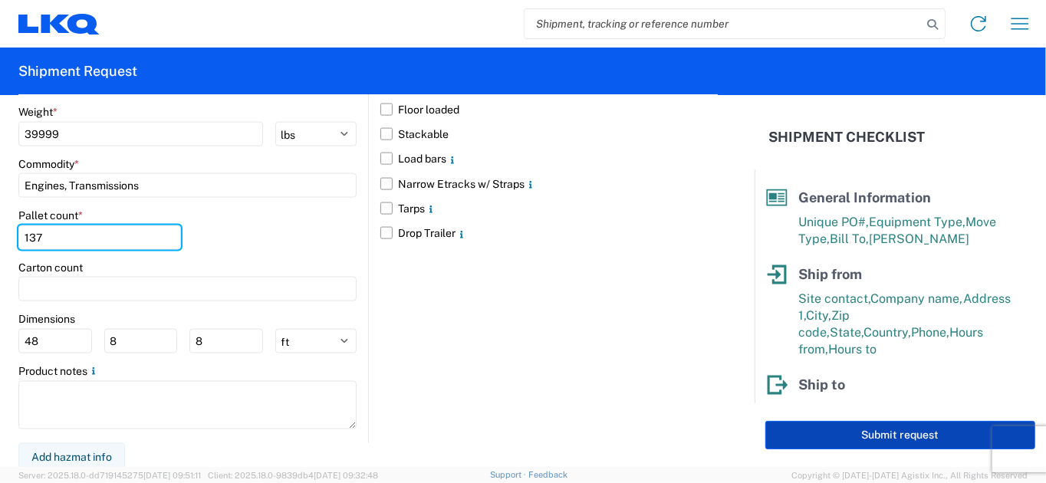
type input "137"
click at [821, 438] on button "Submit request" at bounding box center [900, 435] width 270 height 28
select select "US"
